Goal: Task Accomplishment & Management: Complete application form

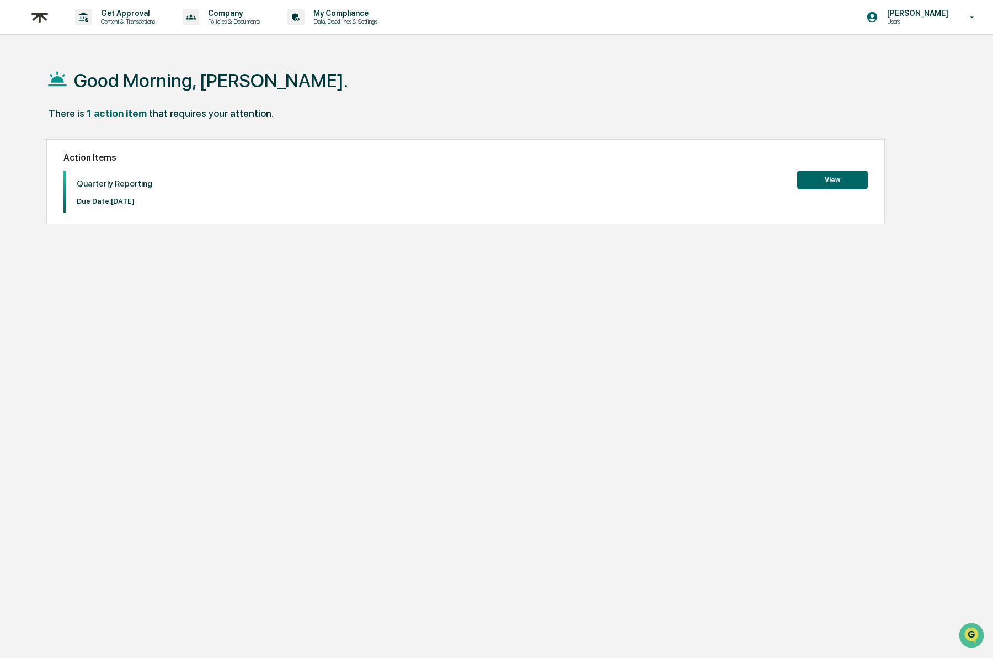
click at [339, 205] on div "Quarterly Reporting Due Date: [DATE] View" at bounding box center [465, 191] width 804 height 42
click at [362, 189] on div "Quarterly Reporting Due Date: [DATE] View" at bounding box center [465, 191] width 804 height 42
click at [392, 173] on div "Quarterly Reporting Due Date: [DATE] View" at bounding box center [465, 191] width 804 height 42
click at [827, 184] on button "View" at bounding box center [832, 179] width 71 height 19
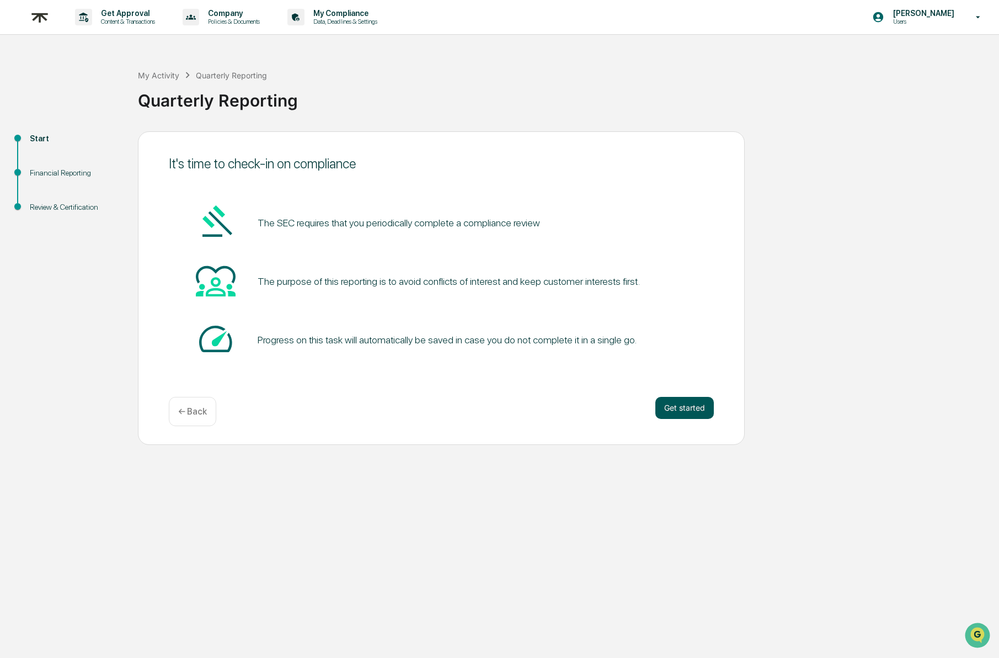
click at [698, 408] on button "Get started" at bounding box center [684, 408] width 58 height 22
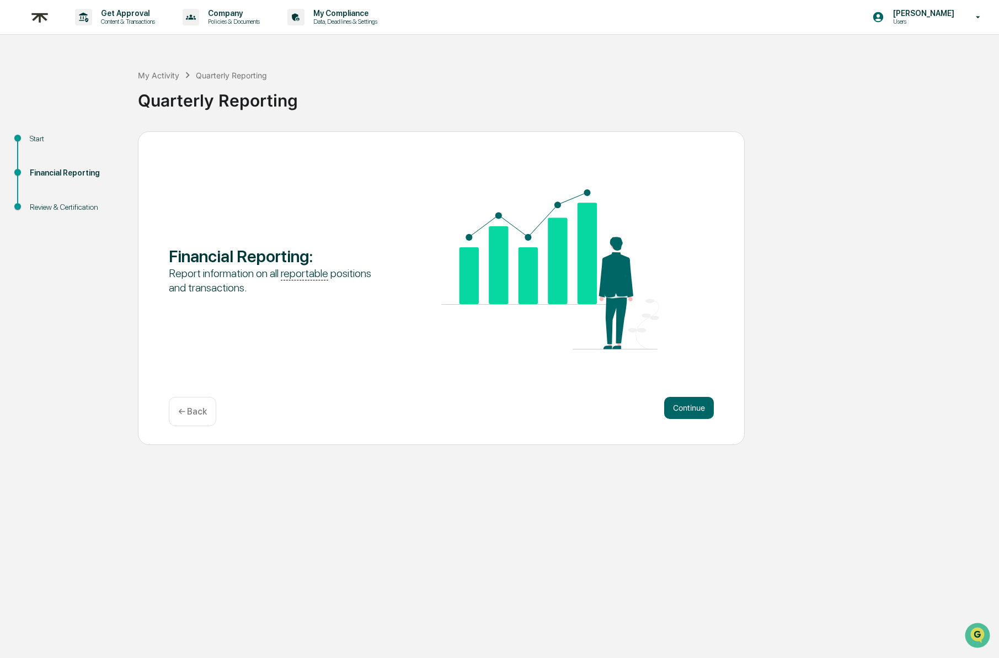
click at [698, 408] on button "Continue" at bounding box center [689, 408] width 50 height 22
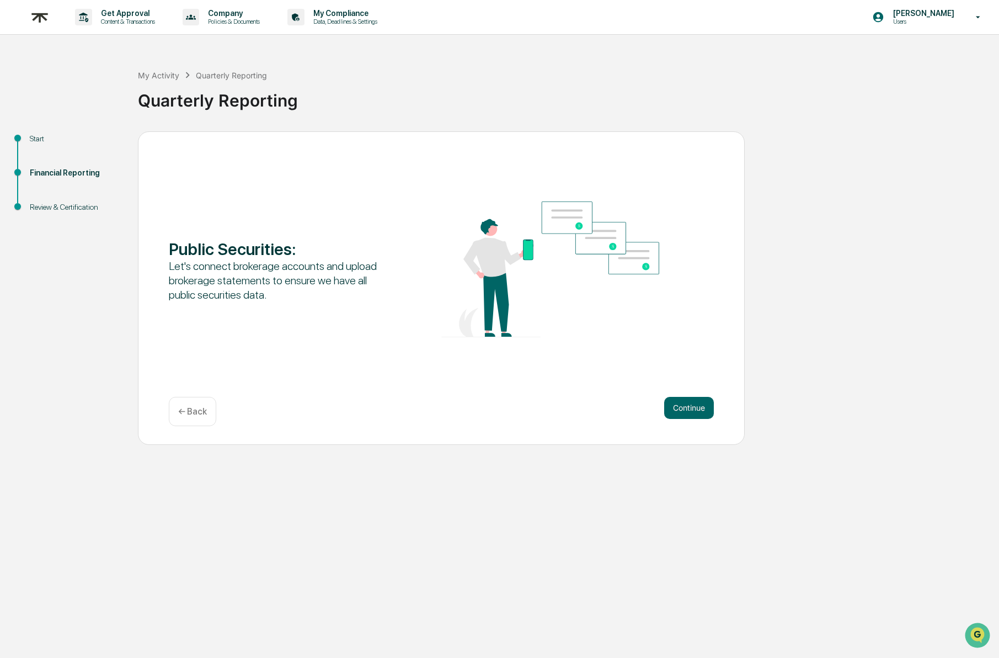
click at [698, 408] on button "Continue" at bounding box center [689, 408] width 50 height 22
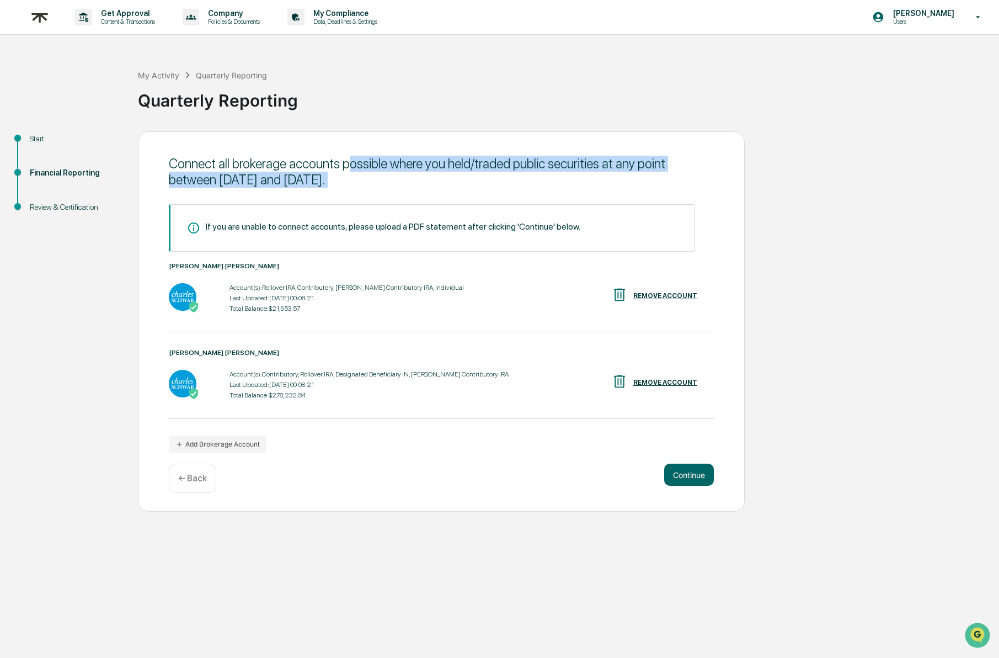
drag, startPoint x: 354, startPoint y: 161, endPoint x: 370, endPoint y: 192, distance: 34.8
click at [370, 192] on div "Connect all brokerage accounts possible where you held/traded public securities…" at bounding box center [441, 321] width 607 height 381
click at [370, 193] on div "If you are unable to connect accounts, please upload a PDF statement after clic…" at bounding box center [441, 323] width 545 height 260
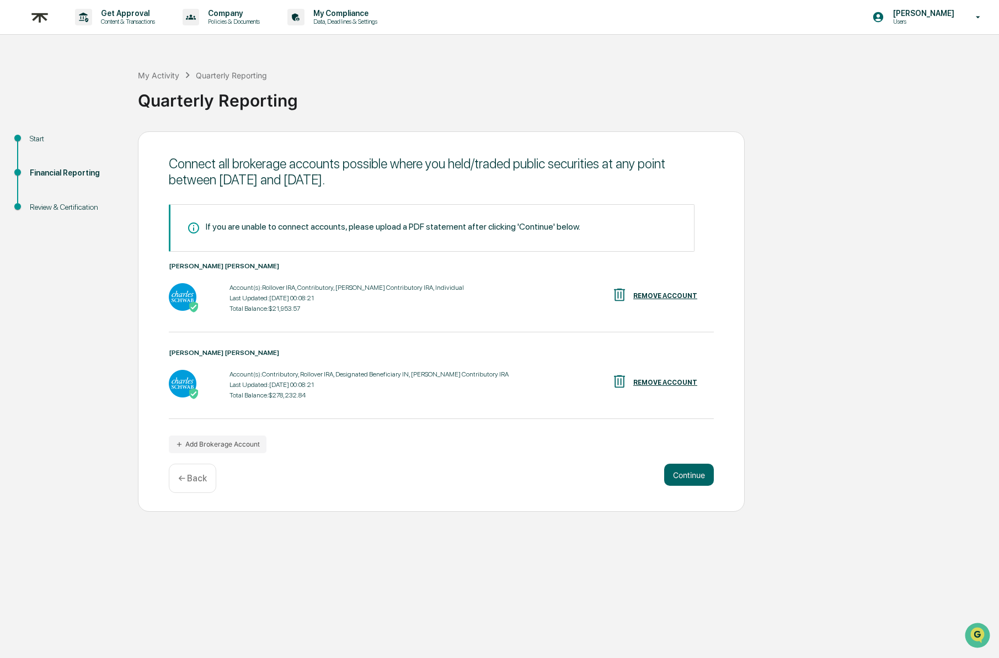
drag, startPoint x: 307, startPoint y: 288, endPoint x: 403, endPoint y: 295, distance: 95.7
click at [403, 295] on div "Account(s): Rollover IRA, Contributory, [PERSON_NAME] Contributory IRA, Individ…" at bounding box center [346, 298] width 234 height 34
drag, startPoint x: 271, startPoint y: 372, endPoint x: 478, endPoint y: 374, distance: 206.3
click at [478, 374] on div "Account(s): Contributory, Rollover IRA, Designated Beneficiary IN, [PERSON_NAME…" at bounding box center [368, 374] width 279 height 8
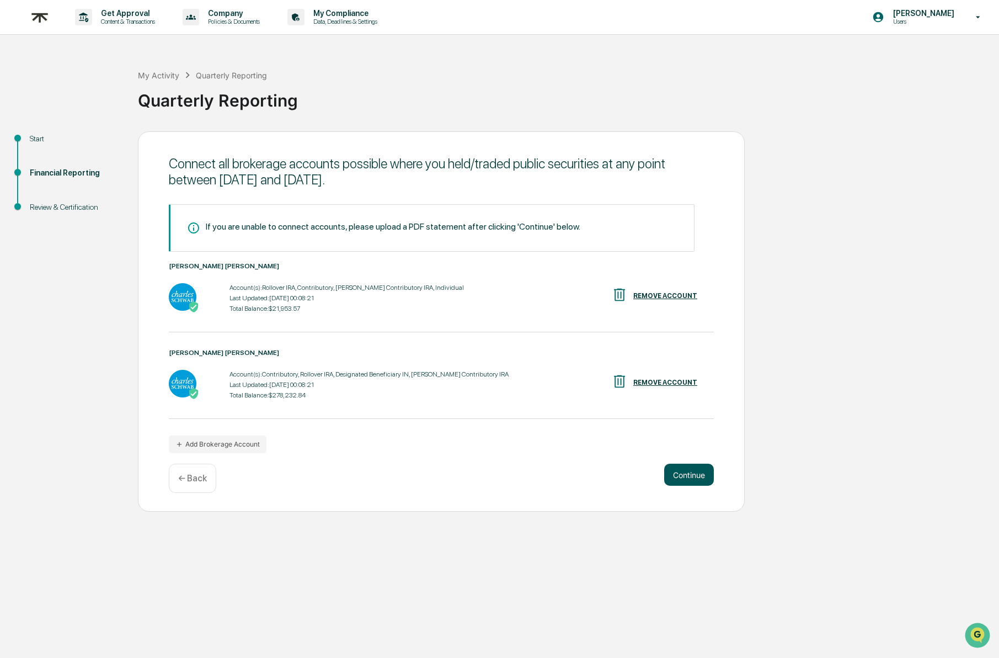
click at [687, 463] on button "Continue" at bounding box center [689, 474] width 50 height 22
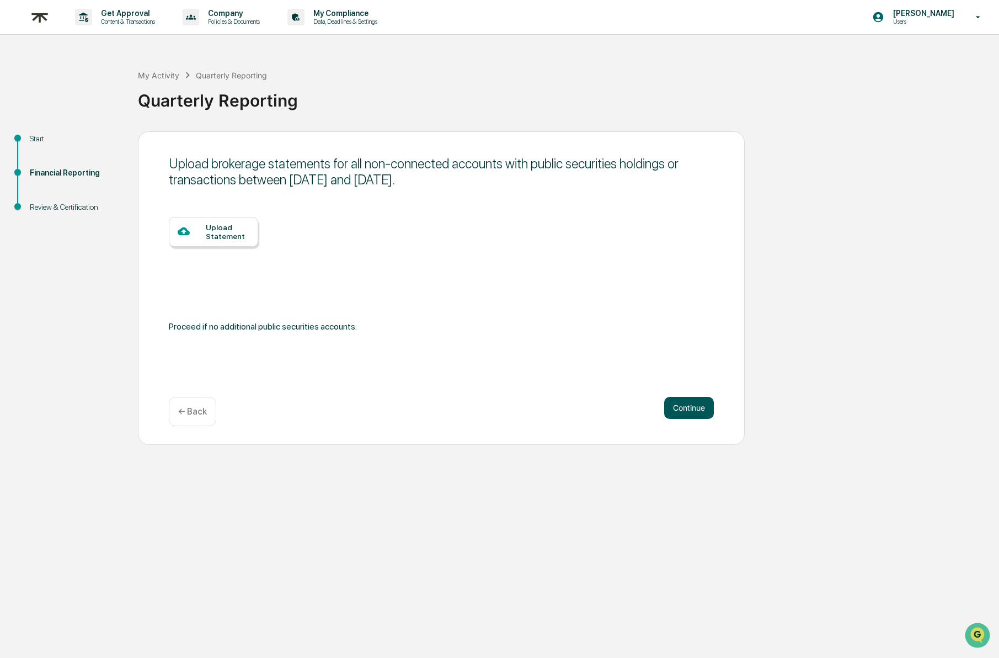
click at [707, 408] on button "Continue" at bounding box center [689, 408] width 50 height 22
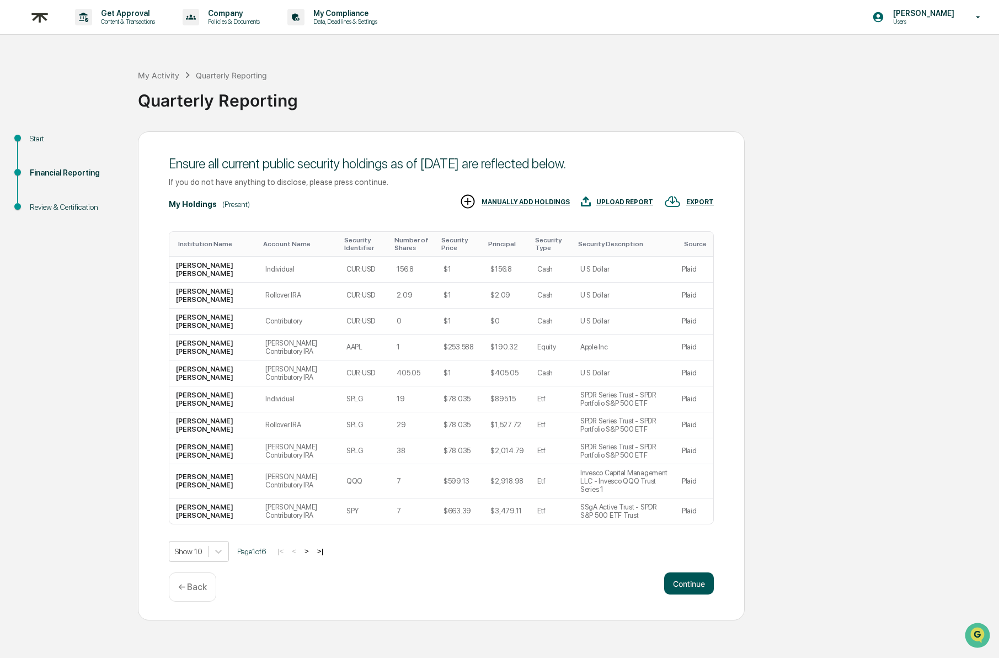
click at [697, 573] on button "Continue" at bounding box center [689, 583] width 50 height 22
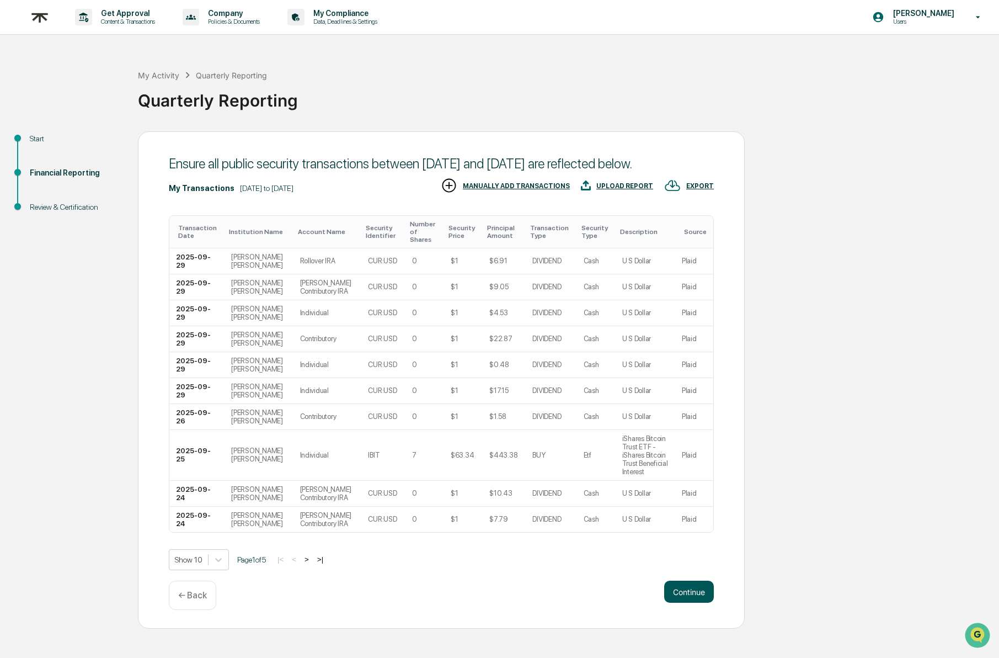
click at [703, 602] on button "Continue" at bounding box center [689, 591] width 50 height 22
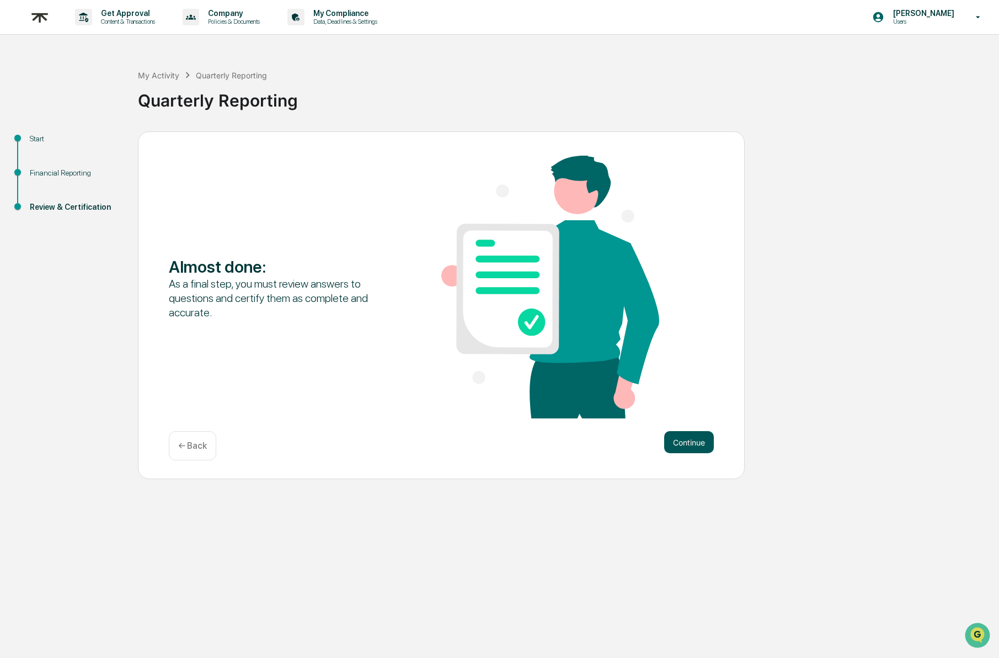
click at [693, 442] on button "Continue" at bounding box center [689, 442] width 50 height 22
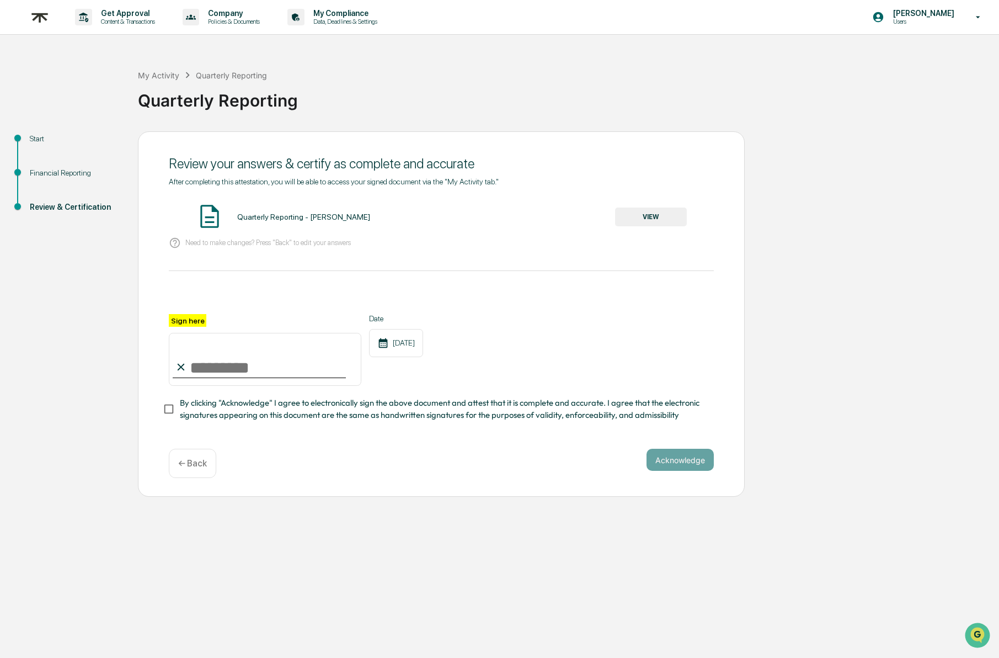
click at [188, 367] on input "Sign here" at bounding box center [265, 359] width 193 height 53
type input "*********"
click at [528, 375] on div "Sign here ********* Date [DATE]" at bounding box center [441, 350] width 545 height 72
click at [248, 400] on span "By clicking "Acknowledge" I agree to electronically sign the above document and…" at bounding box center [442, 409] width 525 height 25
click at [659, 464] on button "Acknowledge" at bounding box center [680, 459] width 67 height 22
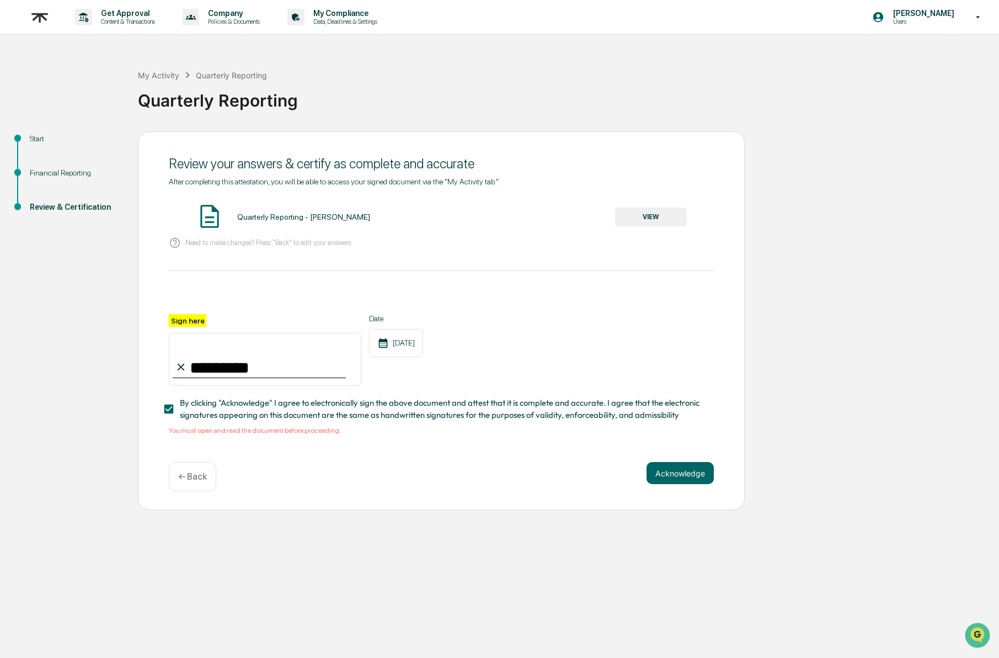
click at [650, 216] on button "VIEW" at bounding box center [651, 216] width 72 height 19
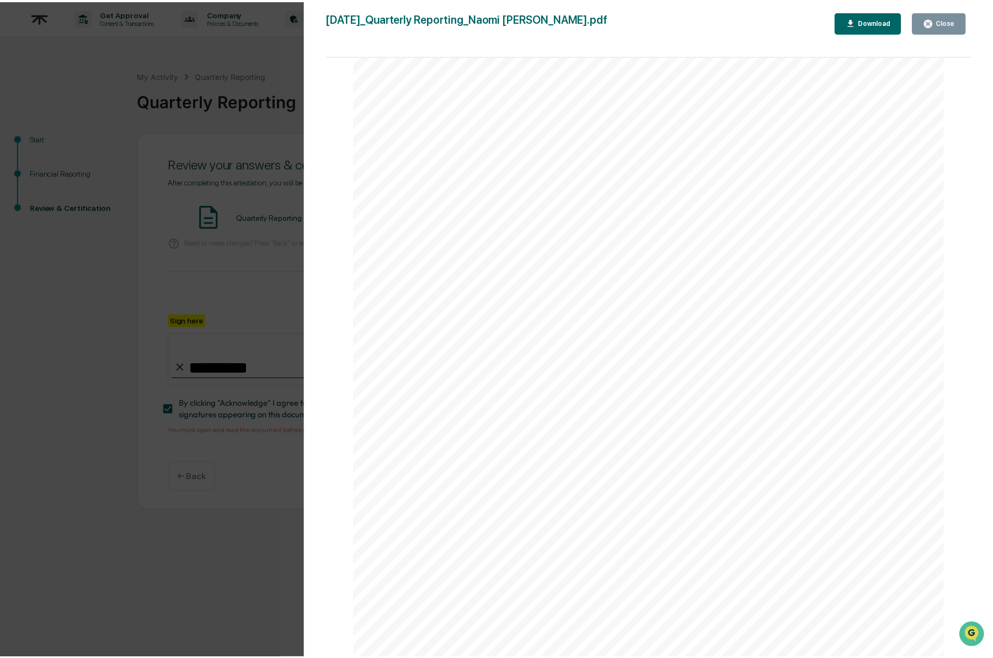
scroll to position [3603, 0]
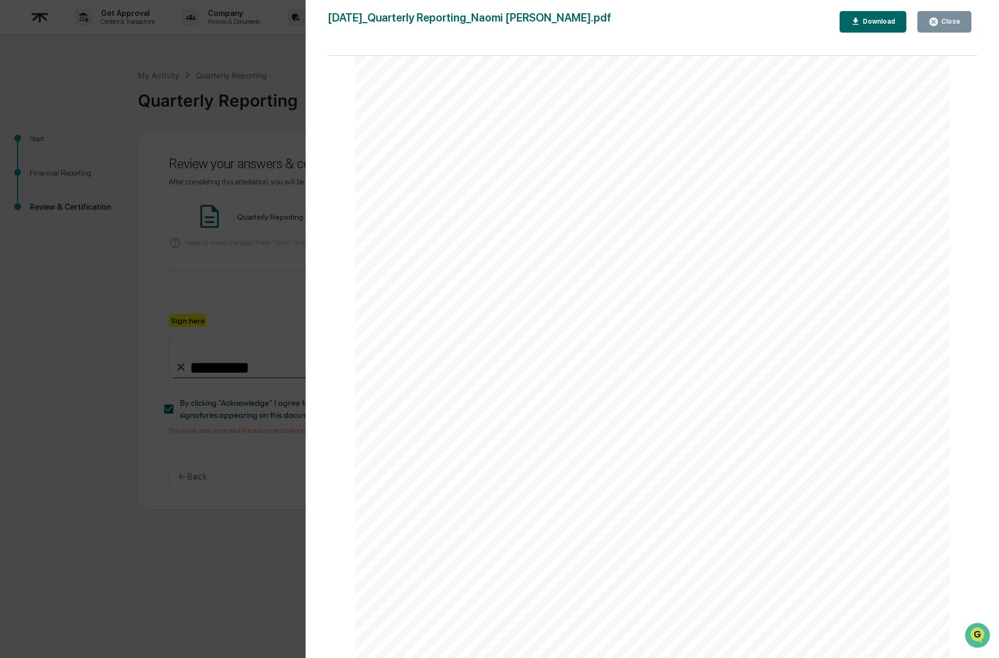
click at [232, 329] on div "Version History [DATE] 03:29 PM [PERSON_NAME] [DATE]_Quarterly Reporting_Naomi …" at bounding box center [499, 329] width 999 height 658
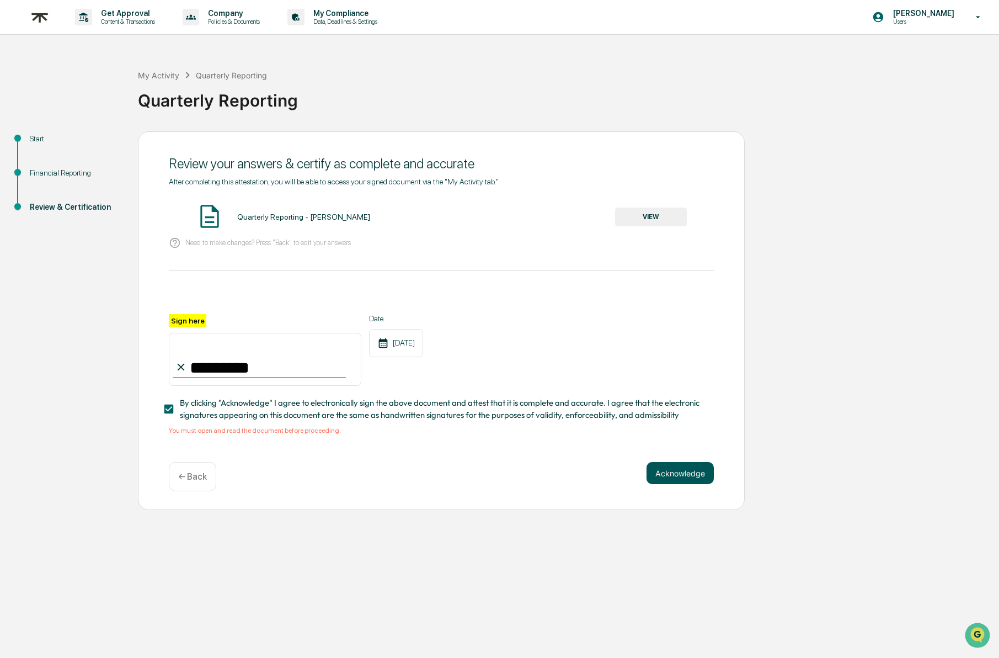
click at [690, 464] on button "Acknowledge" at bounding box center [680, 473] width 67 height 22
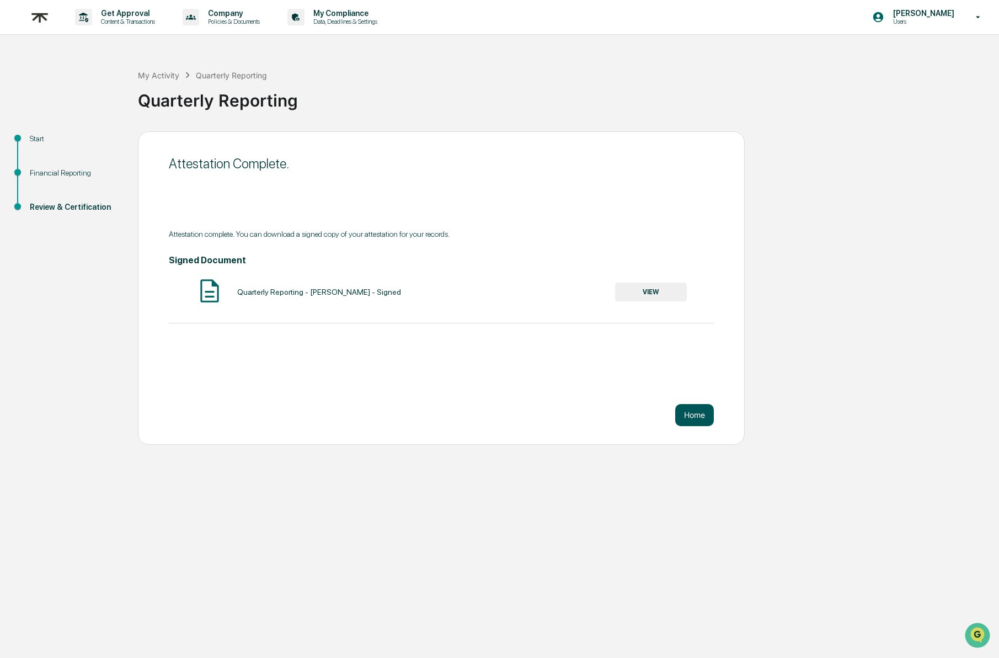
click at [702, 424] on button "Home" at bounding box center [694, 415] width 39 height 22
